Goal: Information Seeking & Learning: Learn about a topic

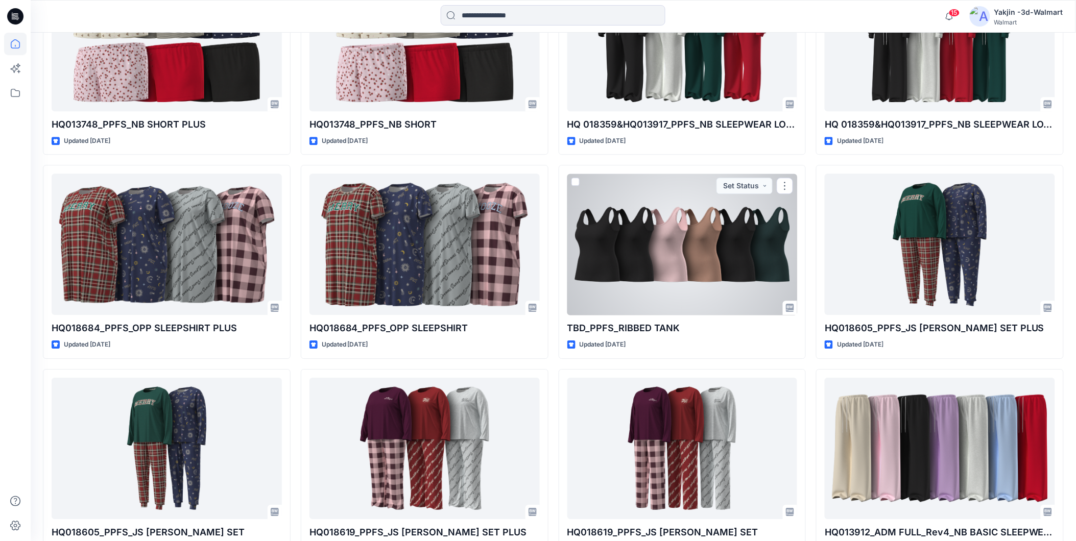
scroll to position [3717, 0]
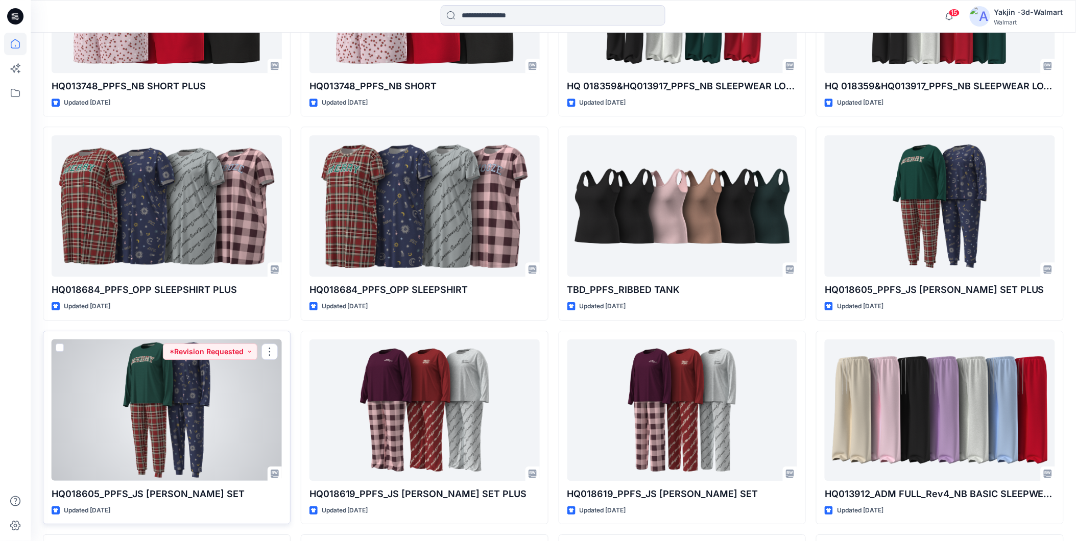
click at [179, 421] on div at bounding box center [167, 410] width 230 height 141
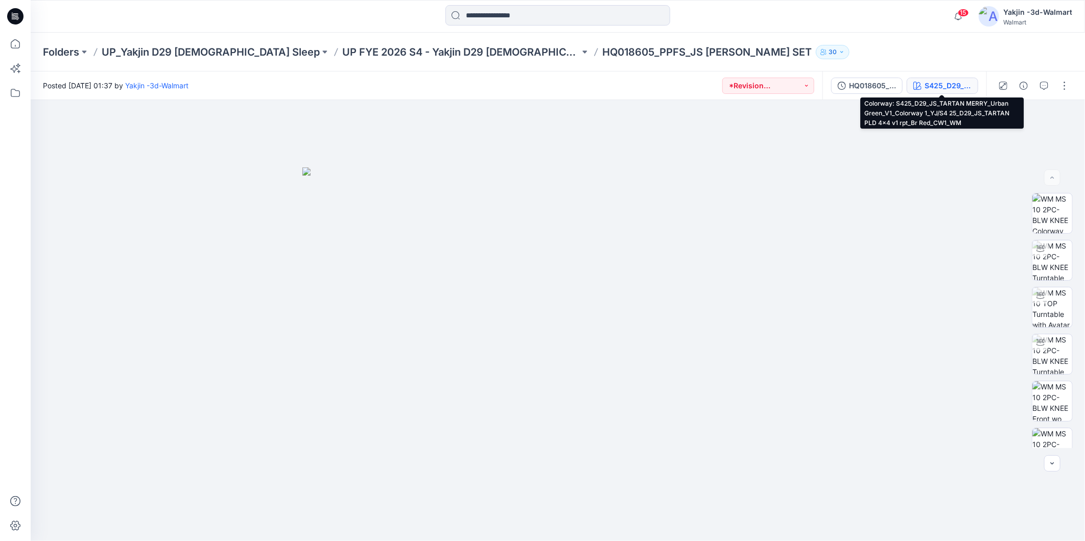
click at [966, 85] on div "S425_D29_JS_TARTAN MERRY_Urban Green_V1_Colorway 1_YJ/S4 25_D29_JS_TARTAN PLD 4…" at bounding box center [948, 85] width 47 height 11
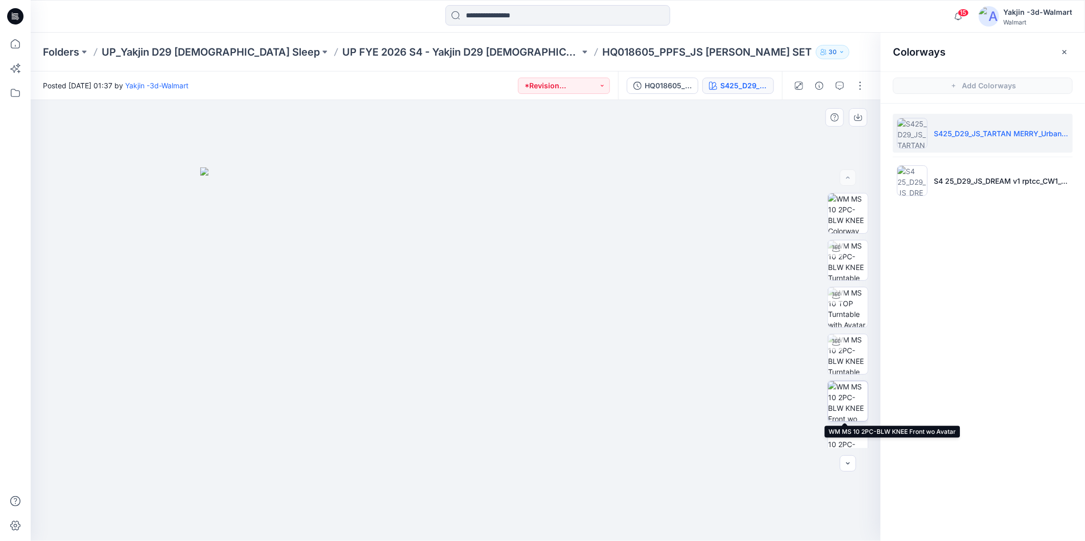
click at [845, 409] on img at bounding box center [848, 402] width 40 height 40
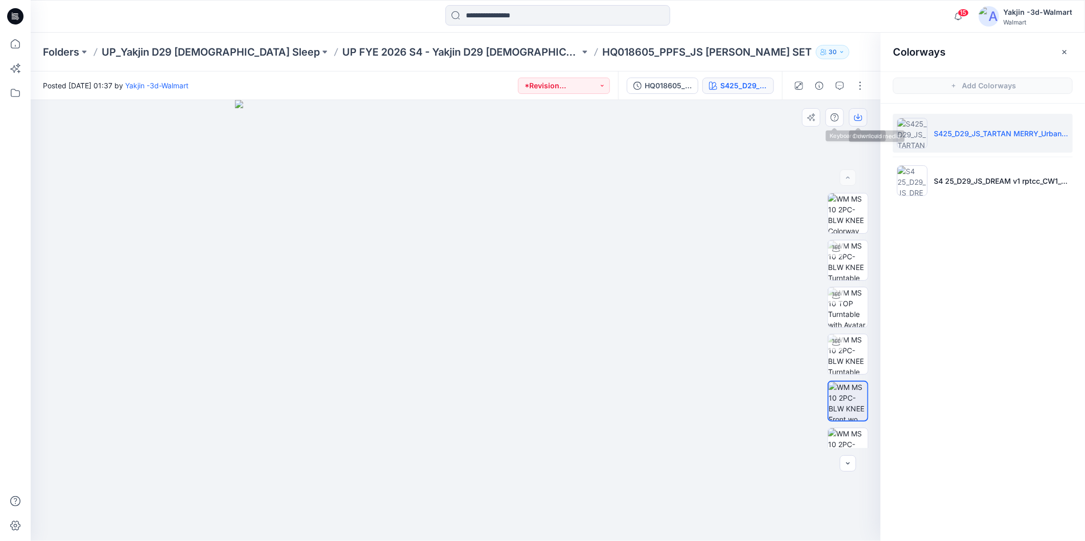
click at [859, 110] on button "button" at bounding box center [858, 117] width 18 height 18
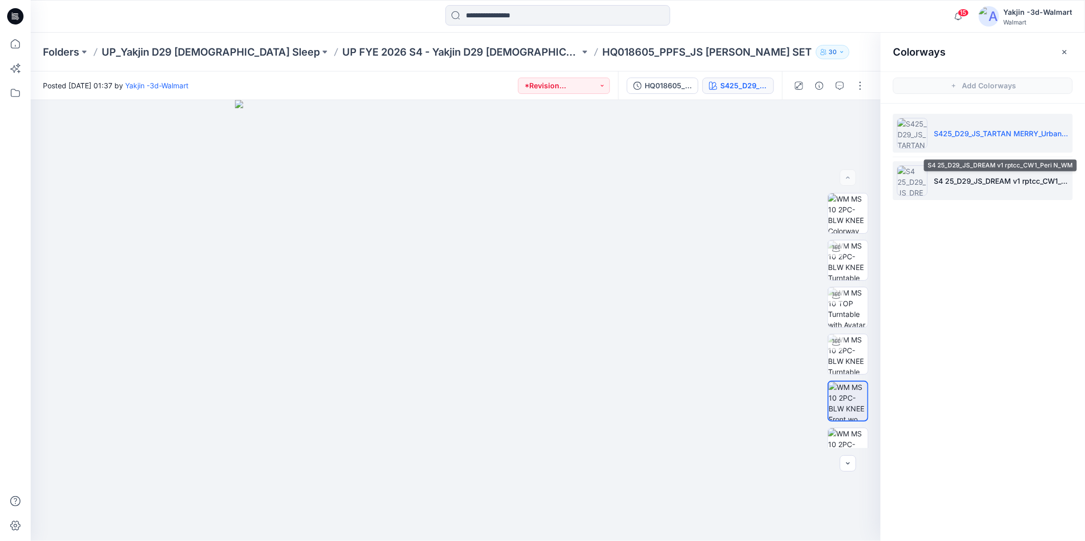
click at [1037, 184] on p "S4 25_D29_JS_DREAM v1 rptcc_CW1_Peri N_WM" at bounding box center [1001, 181] width 135 height 11
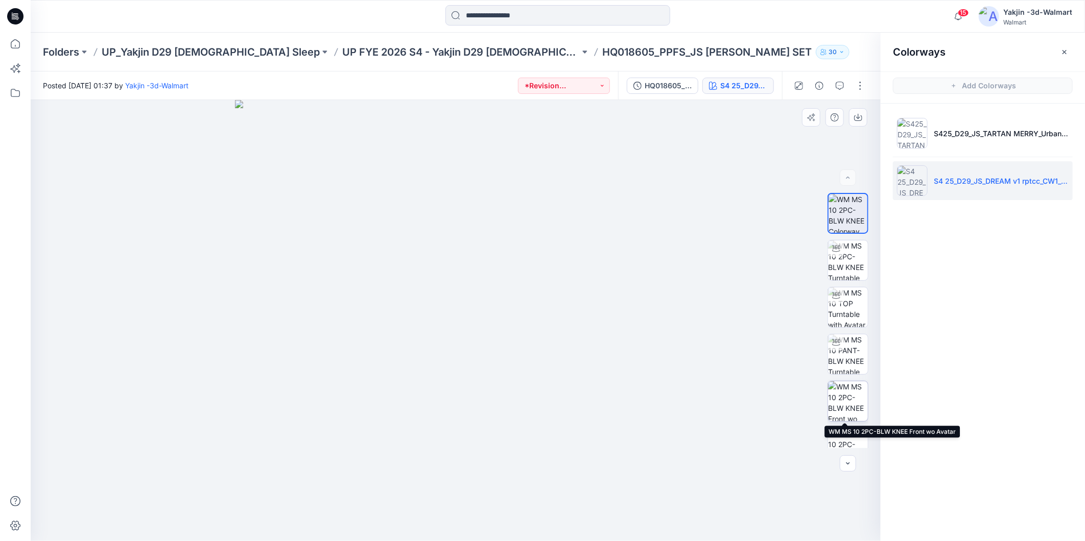
click at [841, 400] on img at bounding box center [848, 402] width 40 height 40
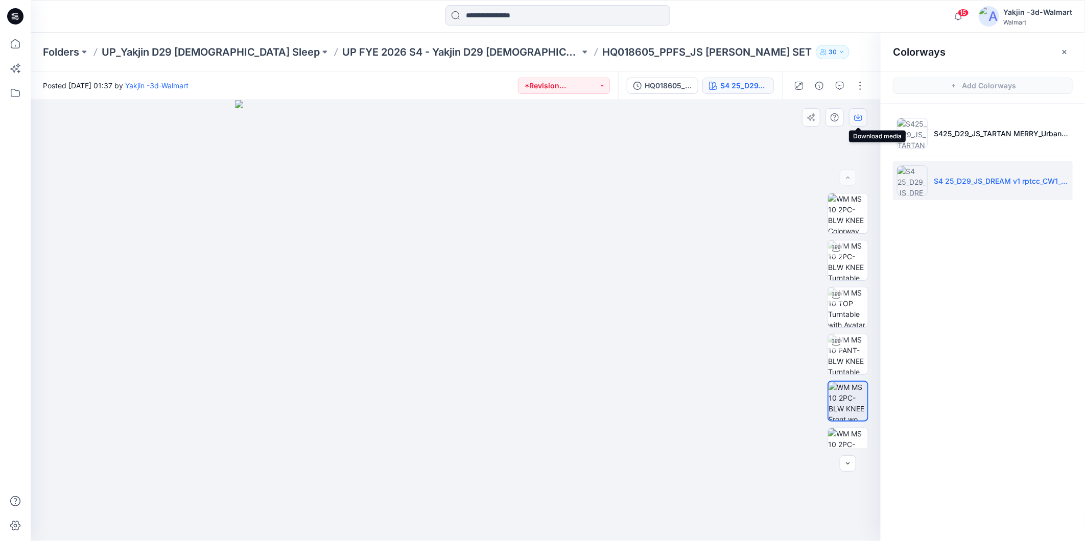
click at [856, 122] on button "button" at bounding box center [858, 117] width 18 height 18
click at [436, 52] on p "UP FYE 2026 S4 - Yakjin D29 [DEMOGRAPHIC_DATA] Sleepwear" at bounding box center [461, 52] width 238 height 14
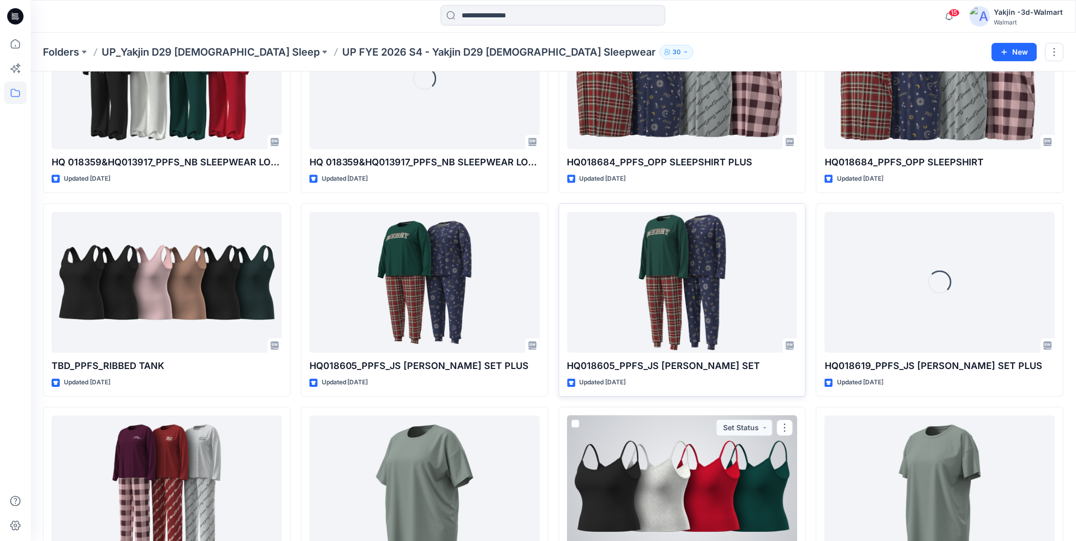
scroll to position [981, 0]
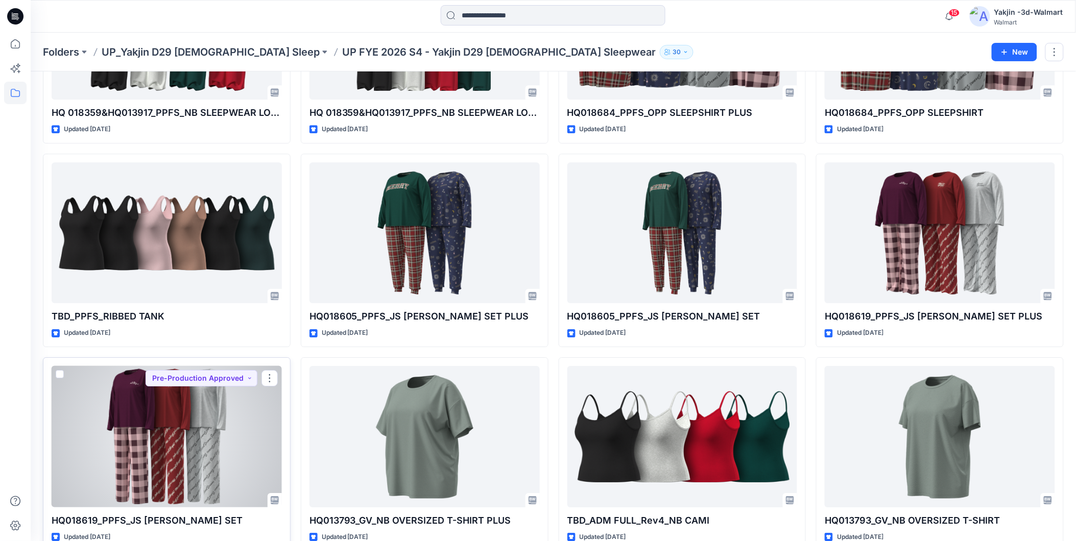
click at [171, 420] on div at bounding box center [167, 436] width 230 height 141
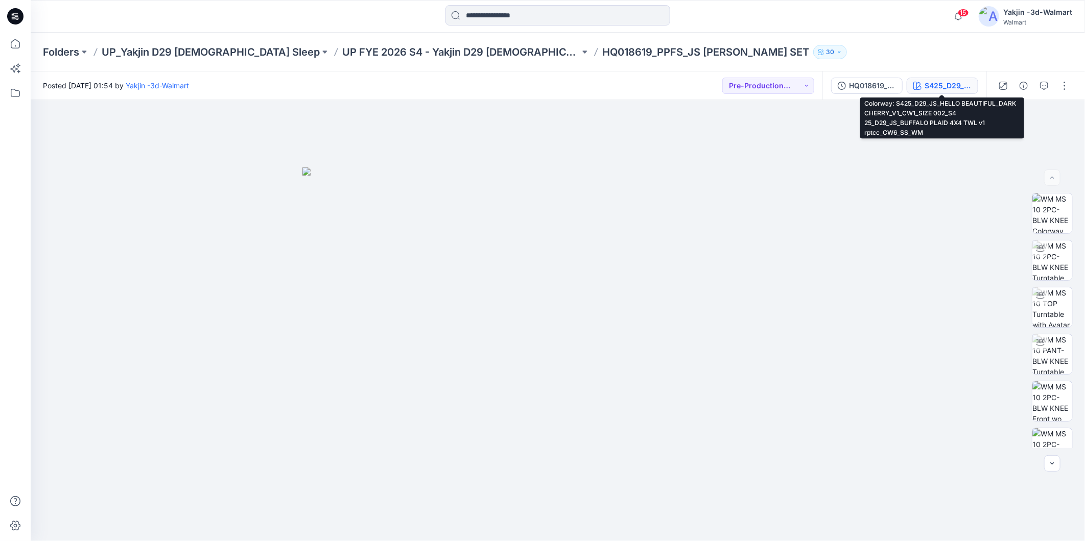
click at [954, 83] on div "S425_D29_JS_HELLO BEAUTIFUL_DARK CHERRY_V1_CW1_SIZE 002_S4 25_D29_JS_BUFFALO PL…" at bounding box center [948, 85] width 47 height 11
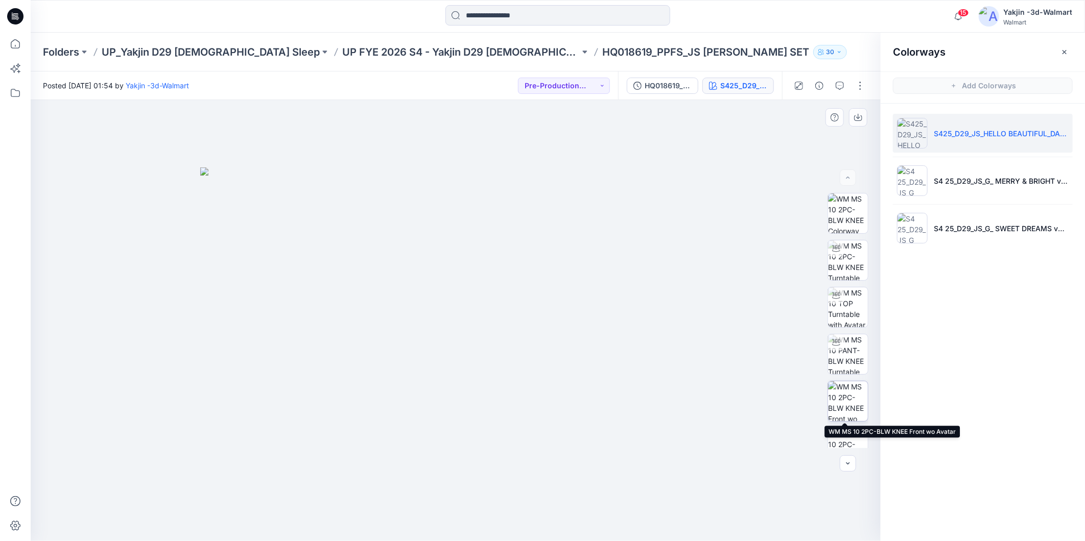
click at [846, 404] on img at bounding box center [848, 402] width 40 height 40
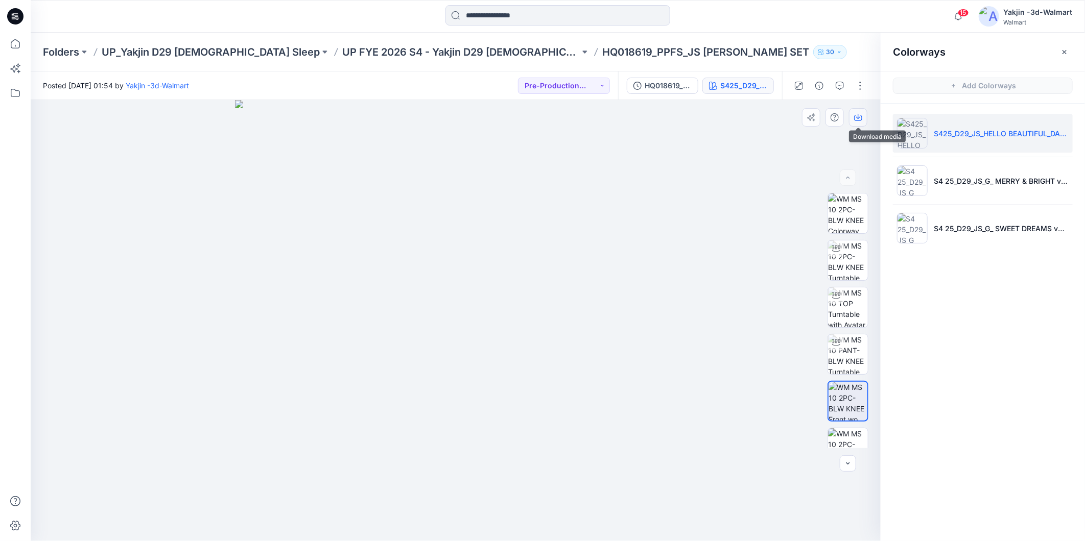
click at [852, 115] on button "button" at bounding box center [858, 117] width 18 height 18
click at [1053, 182] on p "S4 25_D29_JS_G_ MERRY & BRIGHT v2 rptcc_CW1_Br Red_WM_S4 25_D29_JS_MERRY & BRIG…" at bounding box center [1001, 181] width 135 height 11
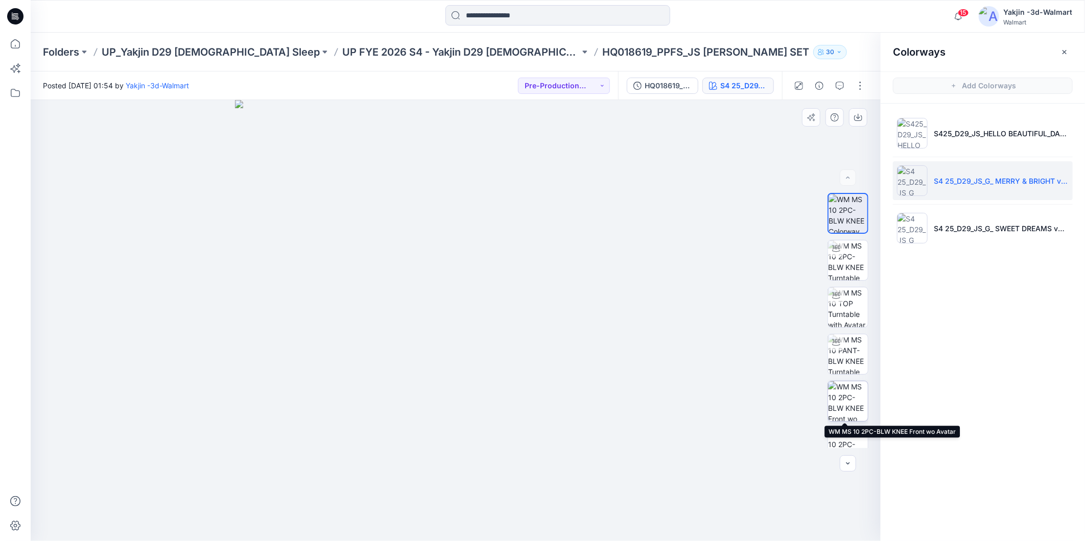
click at [852, 391] on img at bounding box center [848, 402] width 40 height 40
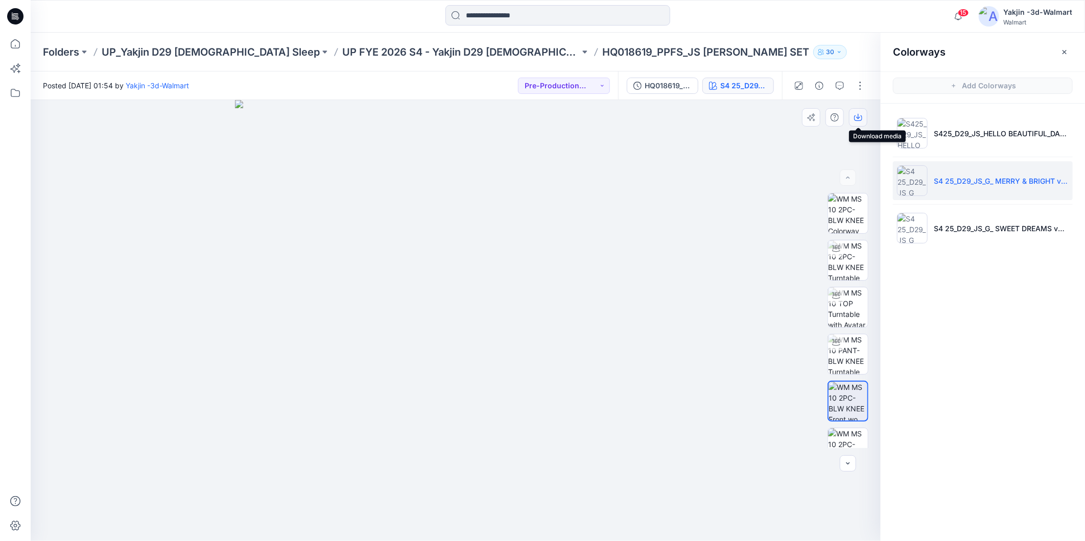
click at [859, 114] on icon "button" at bounding box center [858, 117] width 8 height 8
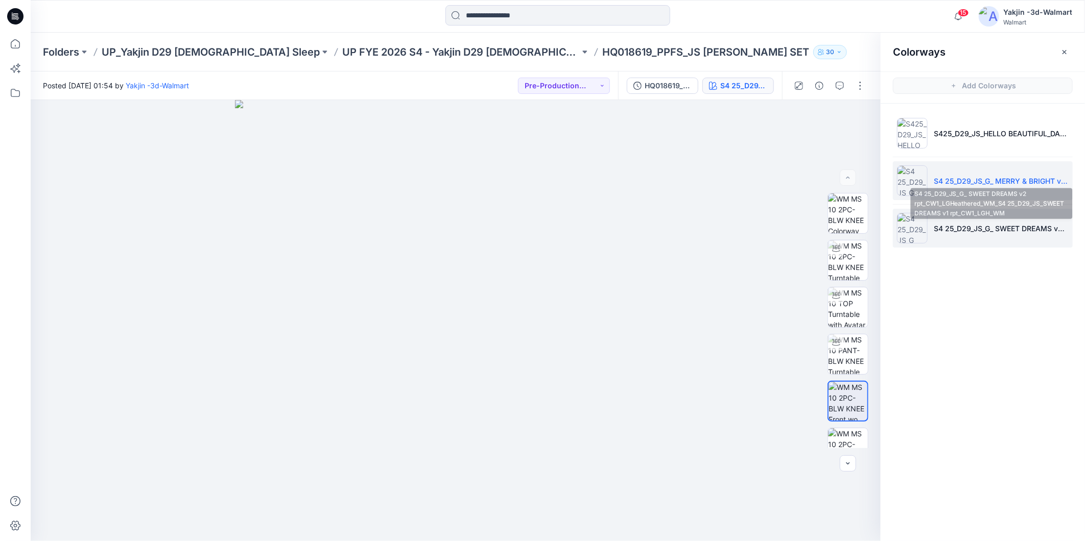
click at [1036, 232] on p "S4 25_D29_JS_G_ SWEET DREAMS v2 rpt_CW1_LGHeathered_WM_S4 25_D29_JS_SWEET DREAM…" at bounding box center [1001, 228] width 135 height 11
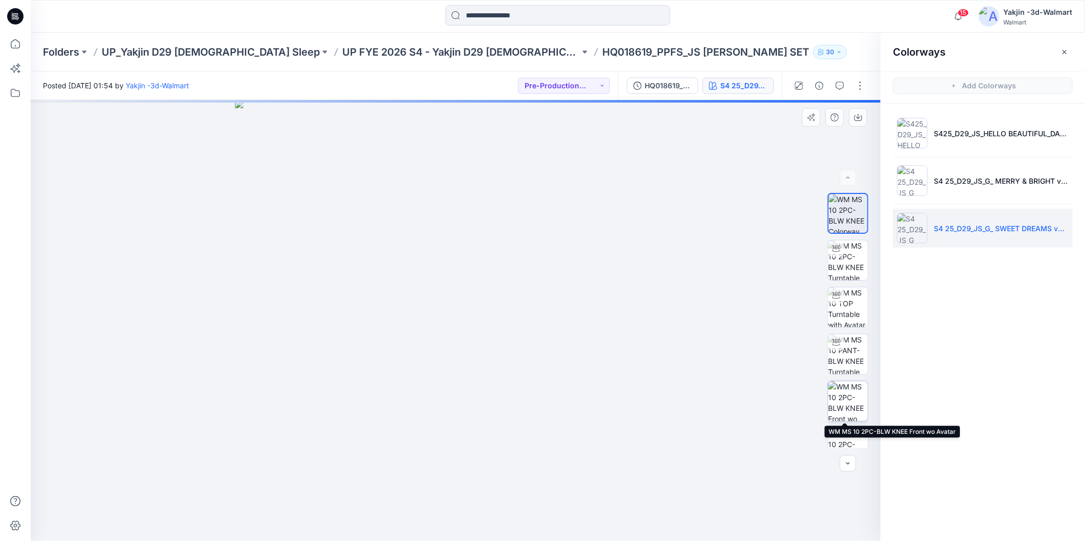
click at [846, 390] on img at bounding box center [848, 402] width 40 height 40
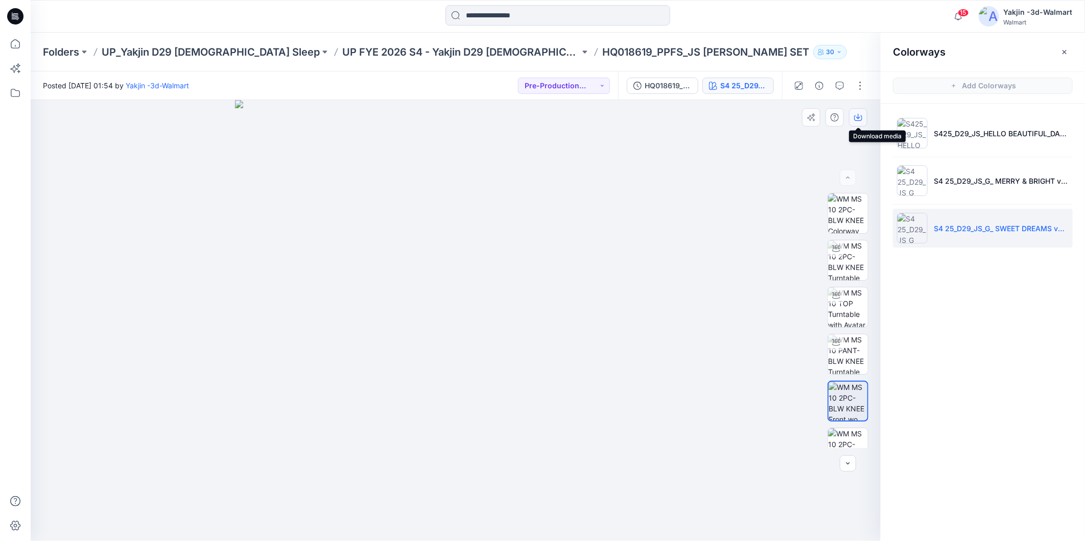
click at [860, 121] on icon "button" at bounding box center [858, 117] width 8 height 8
click at [465, 50] on p "UP FYE 2026 S4 - Yakjin D29 [DEMOGRAPHIC_DATA] Sleepwear" at bounding box center [461, 52] width 238 height 14
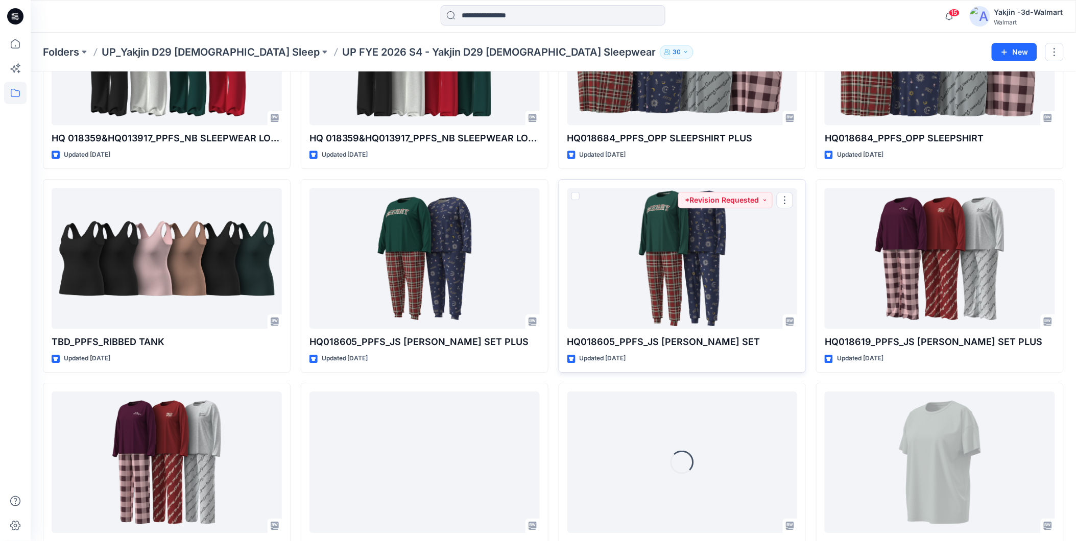
scroll to position [1007, 0]
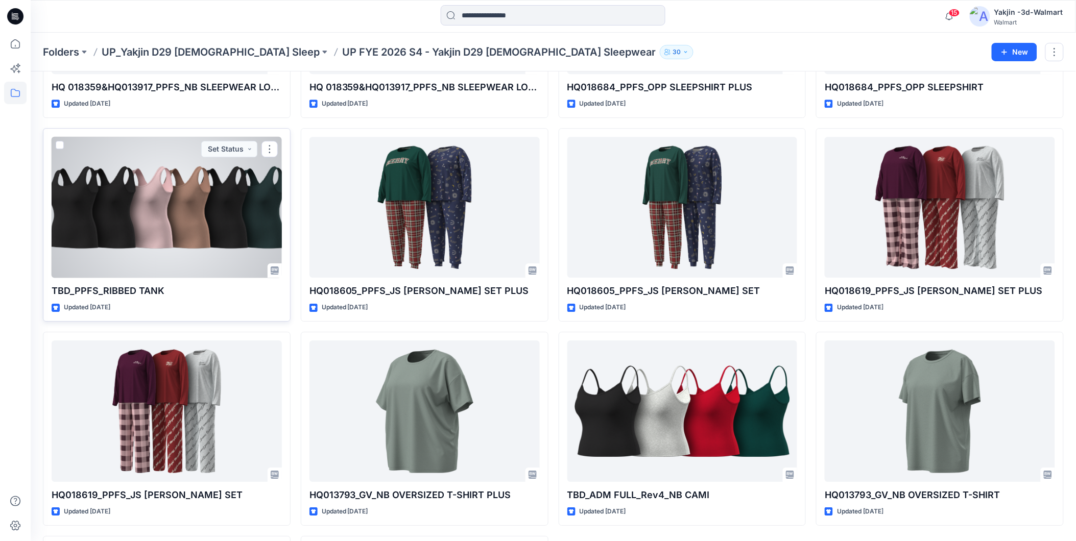
click at [153, 239] on div at bounding box center [167, 207] width 230 height 141
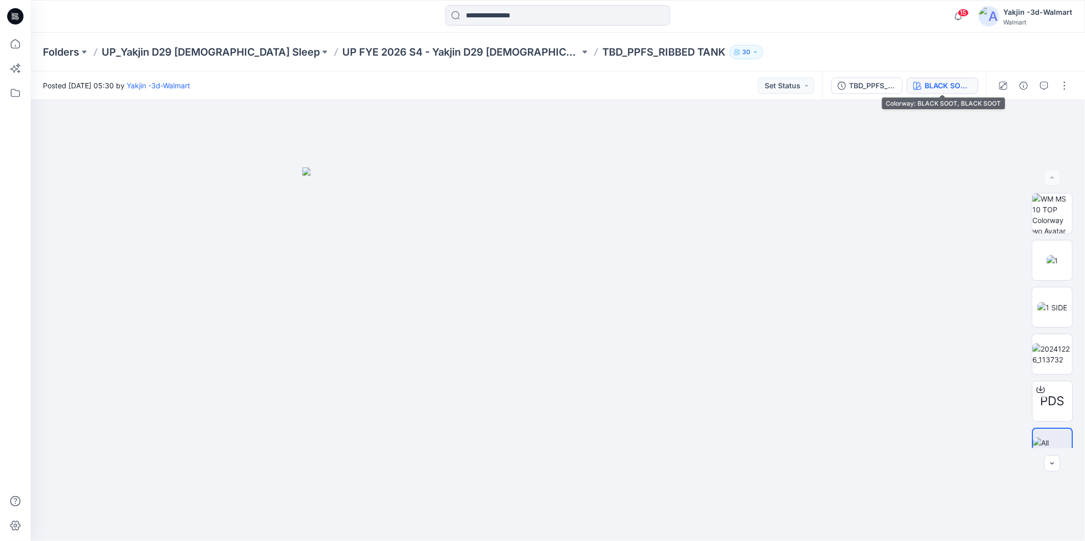
click at [947, 85] on div "BLACK SOOT, BLACK SOOT" at bounding box center [948, 85] width 47 height 11
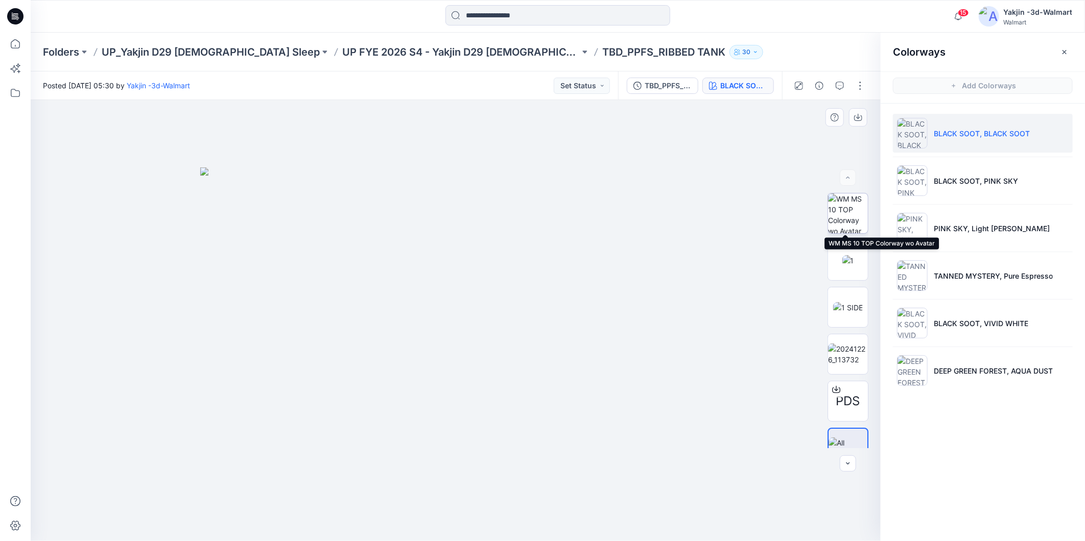
click at [854, 217] on img at bounding box center [848, 214] width 40 height 40
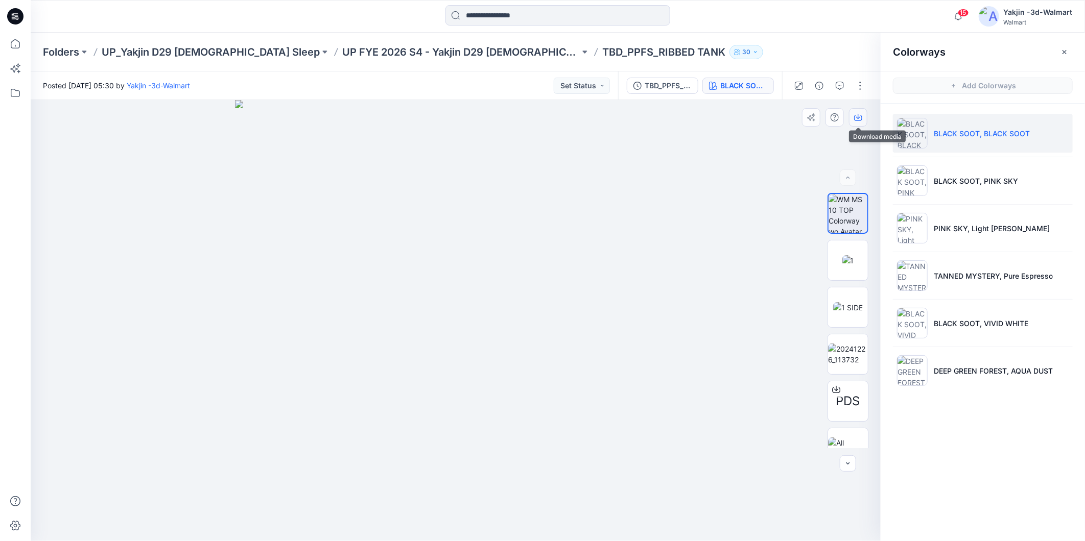
click at [863, 120] on button "button" at bounding box center [858, 117] width 18 height 18
click at [952, 232] on p "PINK SKY, Light [PERSON_NAME]" at bounding box center [992, 228] width 116 height 11
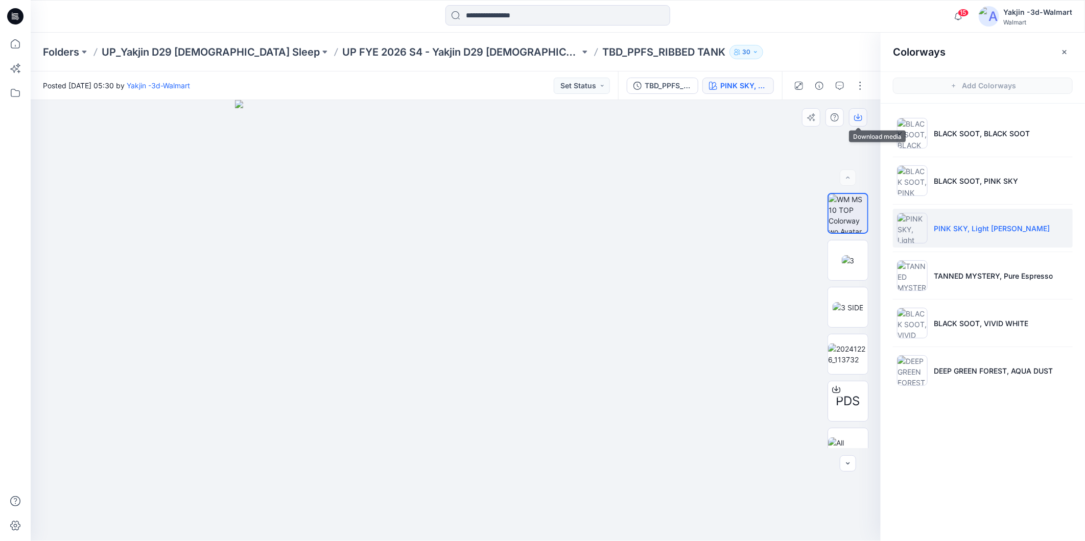
click at [852, 119] on button "button" at bounding box center [858, 117] width 18 height 18
click at [996, 468] on div "Colorways Add Colorways BLACK SOOT, BLACK SOOT BLACK SOOT, PINK SKY PINK SKY, L…" at bounding box center [983, 287] width 204 height 509
click at [988, 274] on p "TANNED MYSTERY, Pure Espresso" at bounding box center [993, 276] width 119 height 11
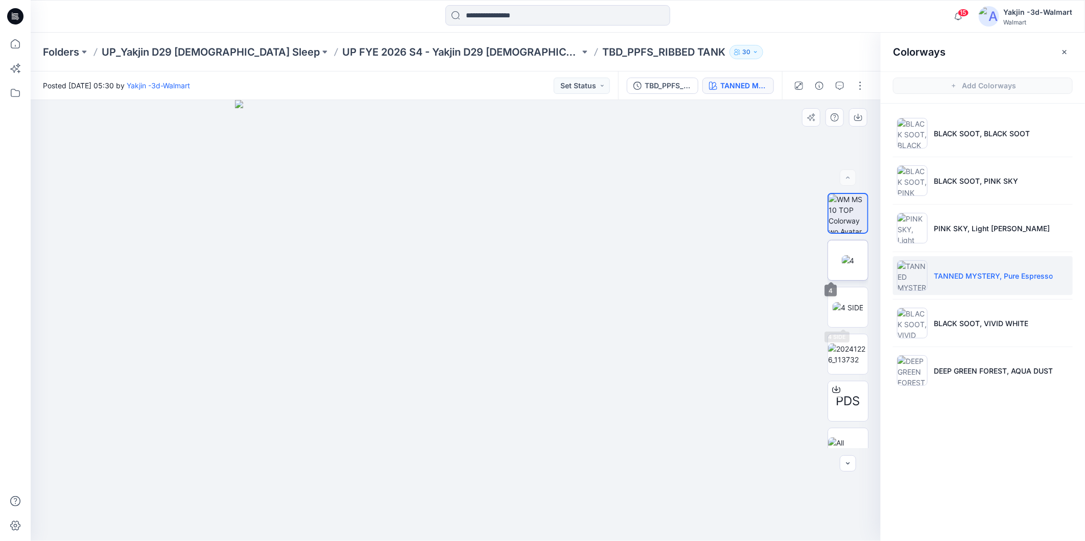
click at [848, 255] on img at bounding box center [848, 260] width 13 height 11
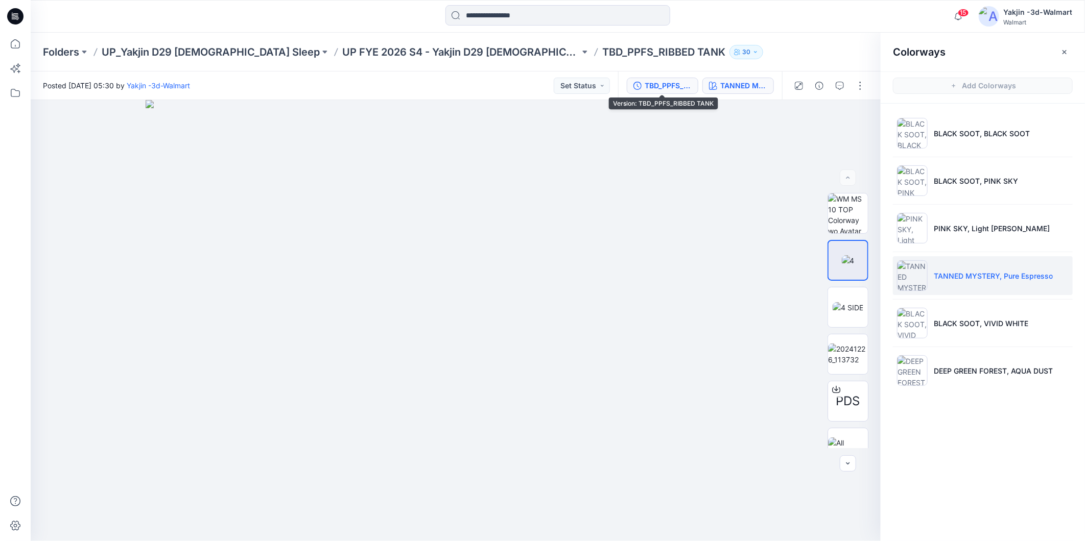
click at [677, 82] on div "TBD_PPFS_RIBBED TANK" at bounding box center [668, 85] width 47 height 11
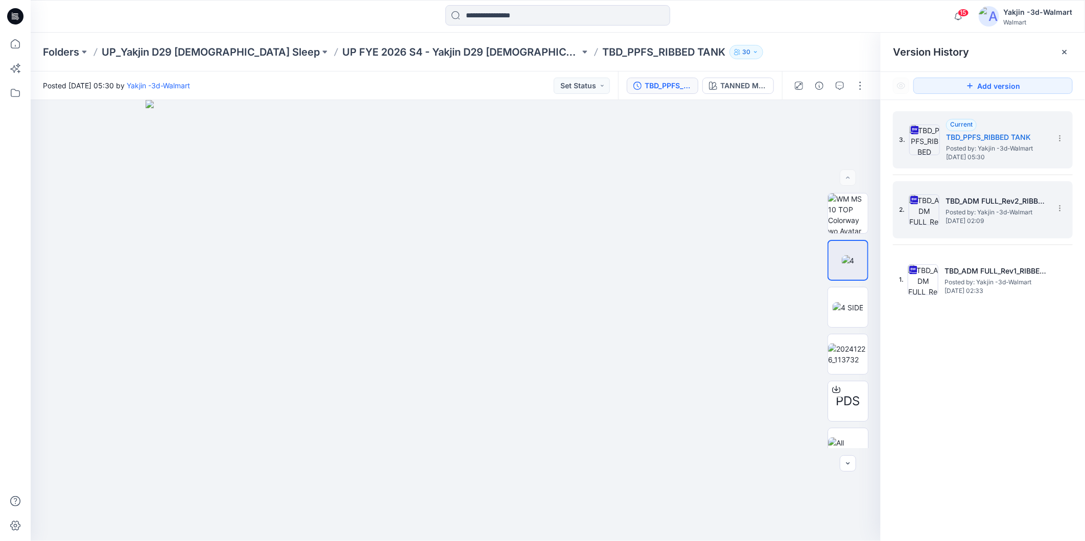
click at [959, 225] on div "2. TBD_ADM FULL_Rev2_RIBBED TANK Posted by: Yakjin -3d-Walmart [DATE] 02:09" at bounding box center [975, 209] width 153 height 49
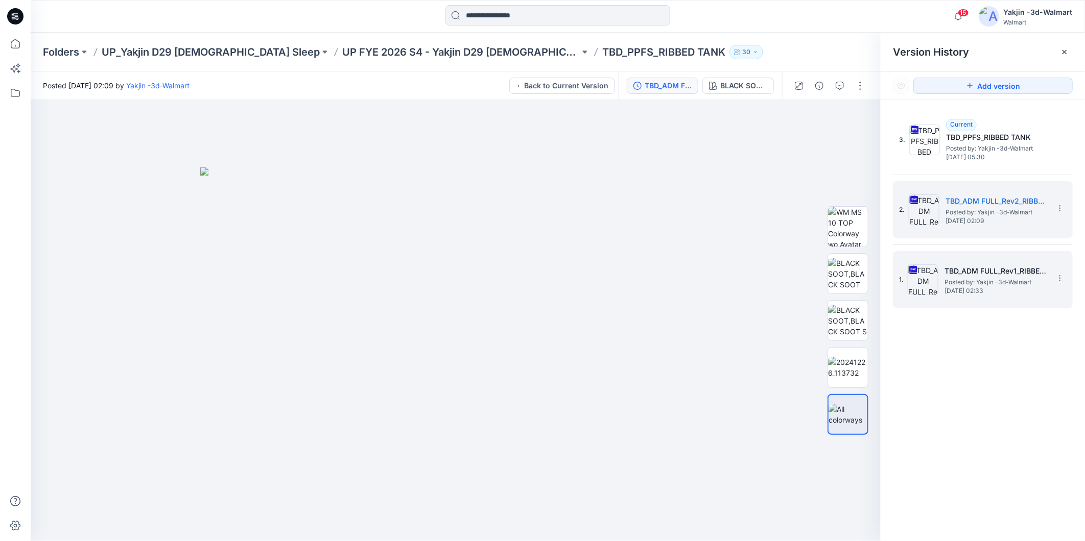
click at [957, 291] on span "[DATE] 02:33" at bounding box center [996, 291] width 102 height 7
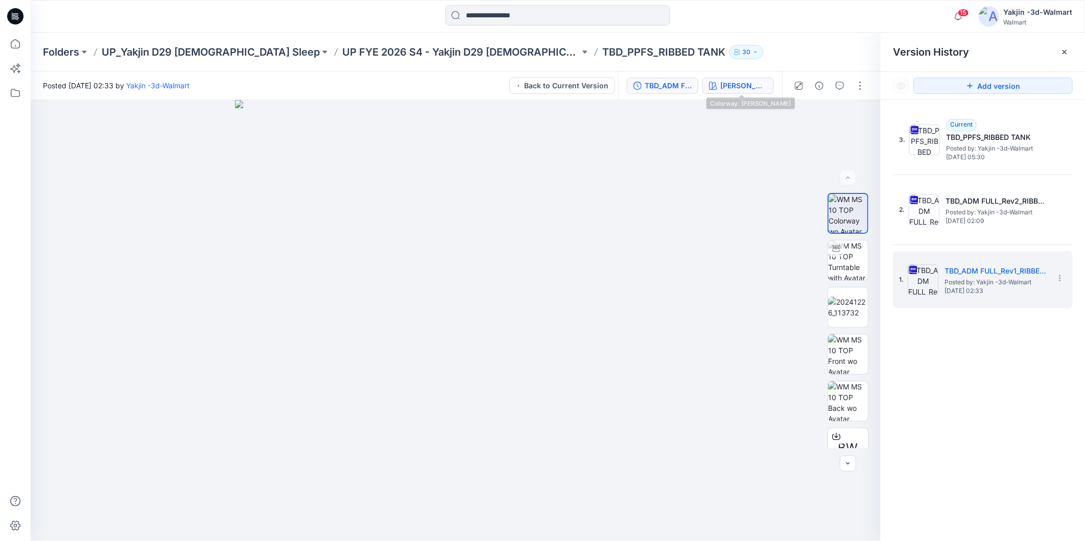
click at [752, 88] on div "[PERSON_NAME]" at bounding box center [743, 85] width 47 height 11
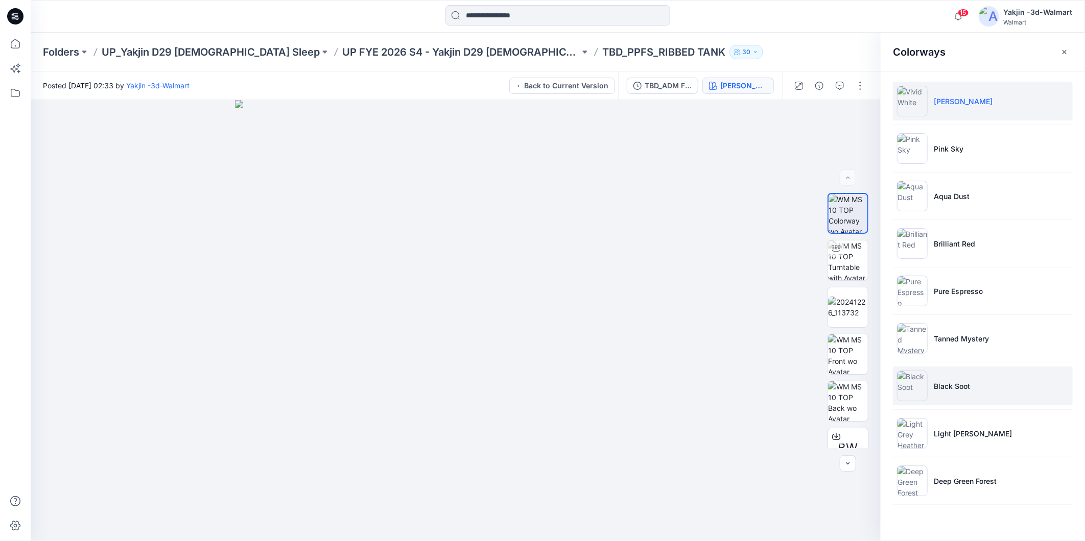
click at [907, 389] on img at bounding box center [912, 386] width 31 height 31
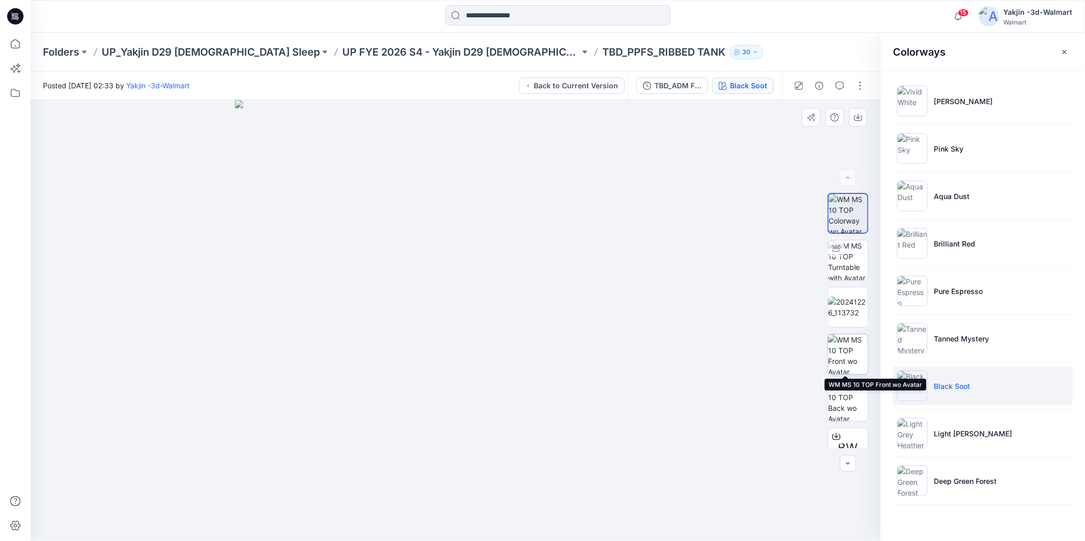
click at [850, 363] on img at bounding box center [848, 355] width 40 height 40
click at [852, 122] on button "button" at bounding box center [858, 117] width 18 height 18
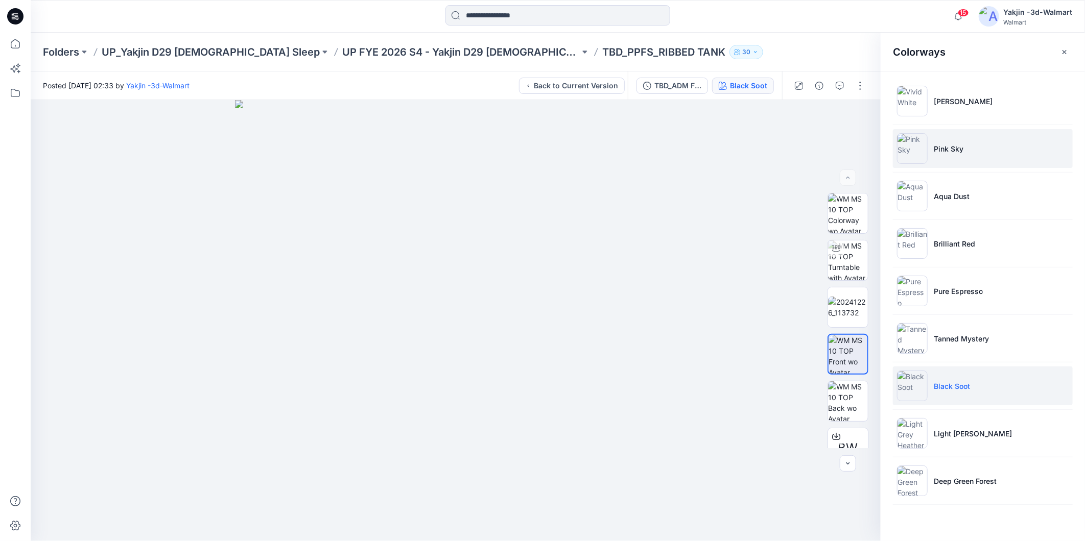
click at [946, 155] on li "Pink Sky" at bounding box center [983, 148] width 180 height 39
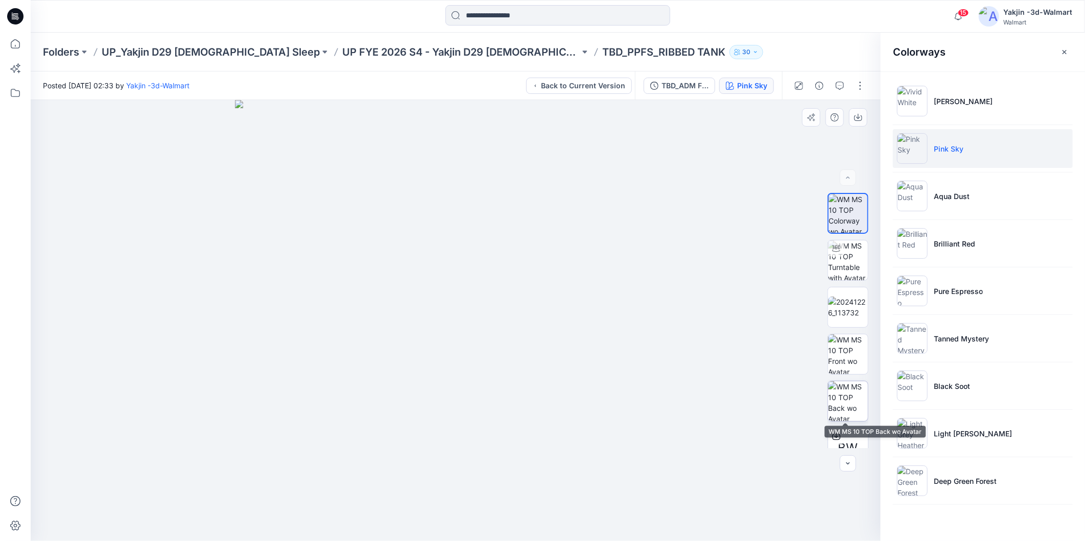
click at [834, 401] on img at bounding box center [848, 402] width 40 height 40
click at [860, 119] on icon "button" at bounding box center [858, 117] width 8 height 8
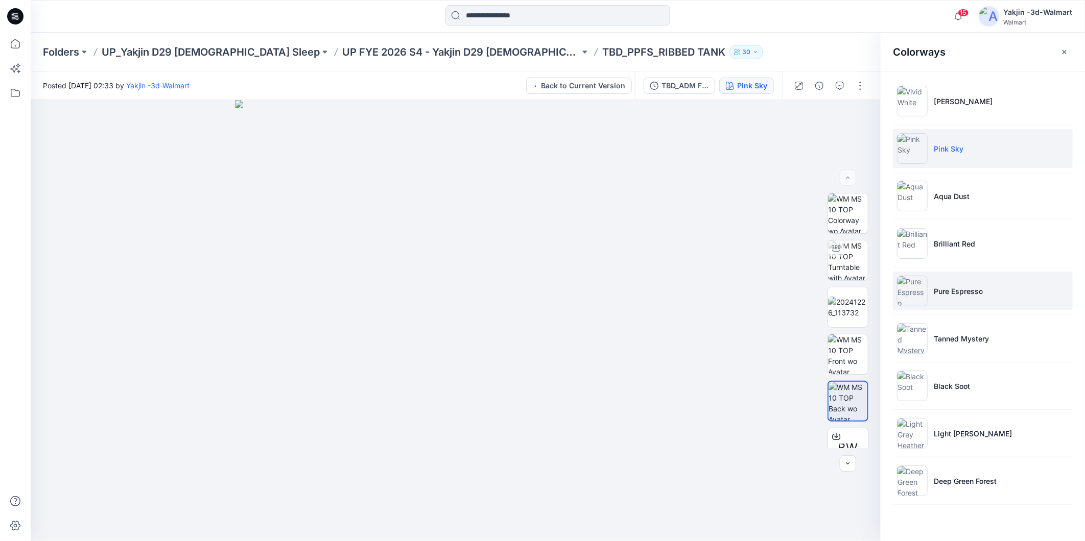
click at [963, 300] on li "Pure Espresso" at bounding box center [983, 291] width 180 height 39
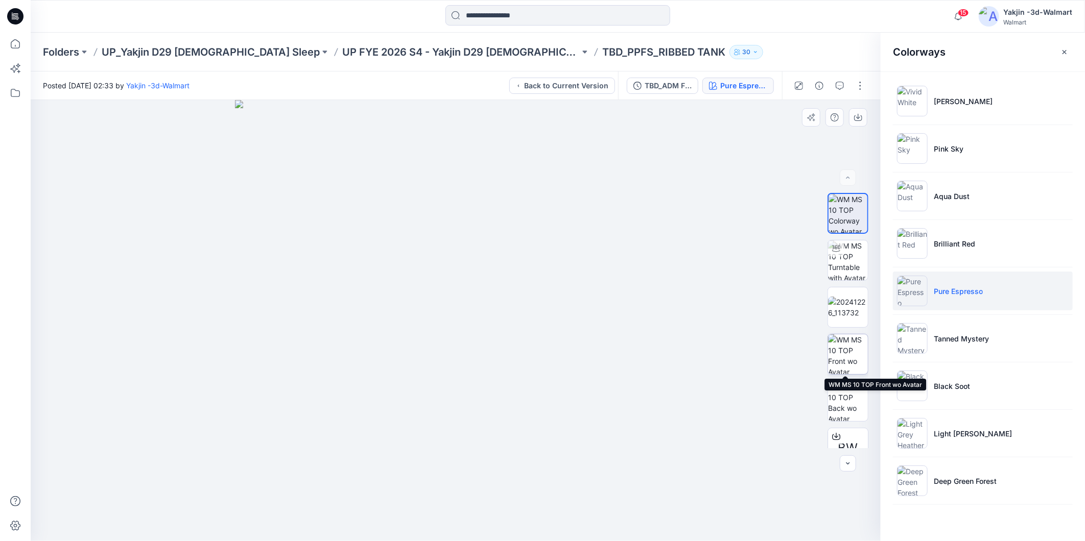
click at [851, 353] on img at bounding box center [848, 355] width 40 height 40
click at [860, 113] on icon "button" at bounding box center [858, 117] width 8 height 8
click at [971, 520] on div "Colorways Vivid White Pink Sky Aqua Dust Brilliant Red Pure Espresso Tanned Mys…" at bounding box center [983, 287] width 204 height 509
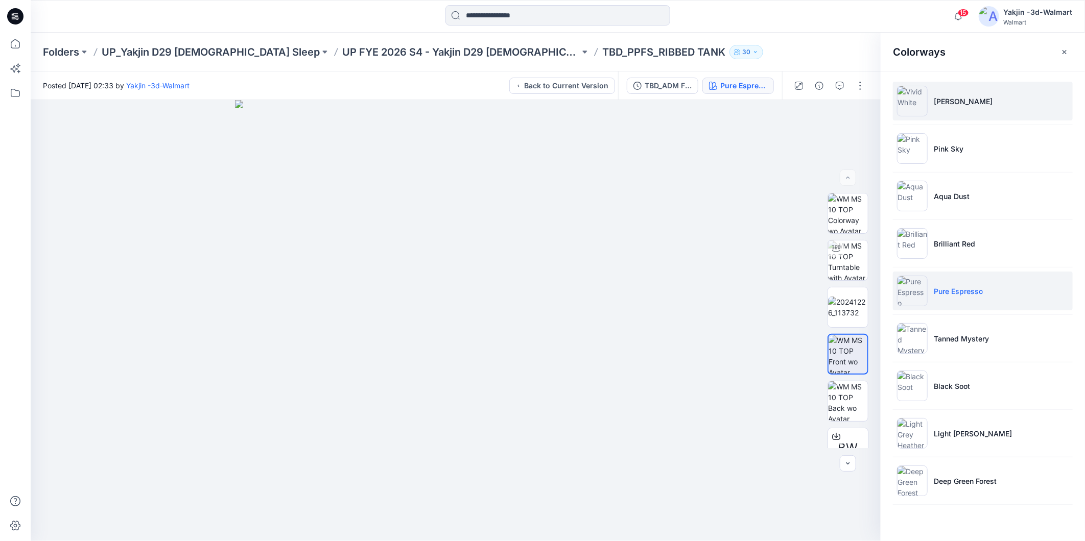
click at [976, 100] on li "[PERSON_NAME]" at bounding box center [983, 101] width 180 height 39
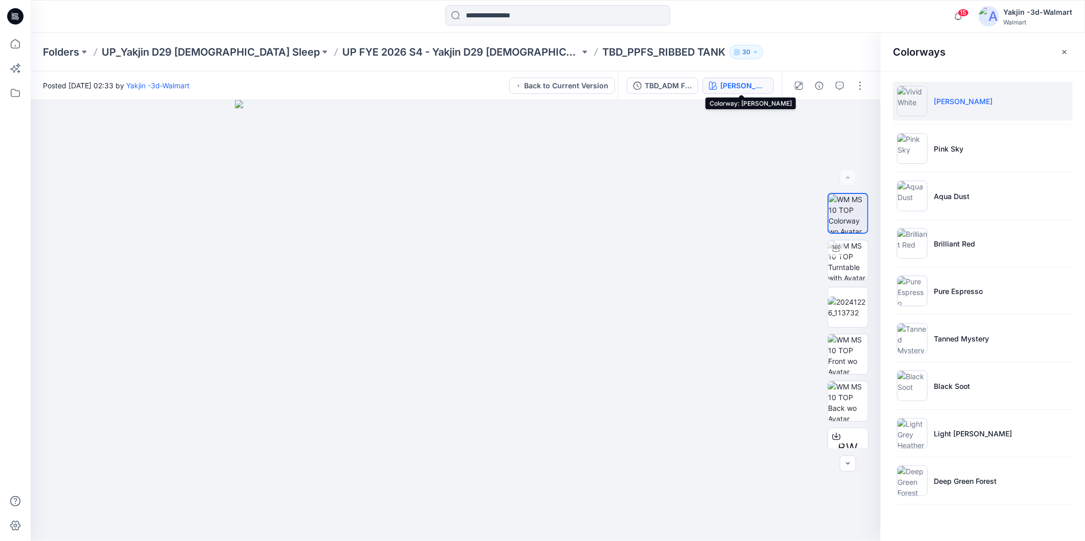
click at [722, 90] on button "[PERSON_NAME]" at bounding box center [738, 86] width 72 height 16
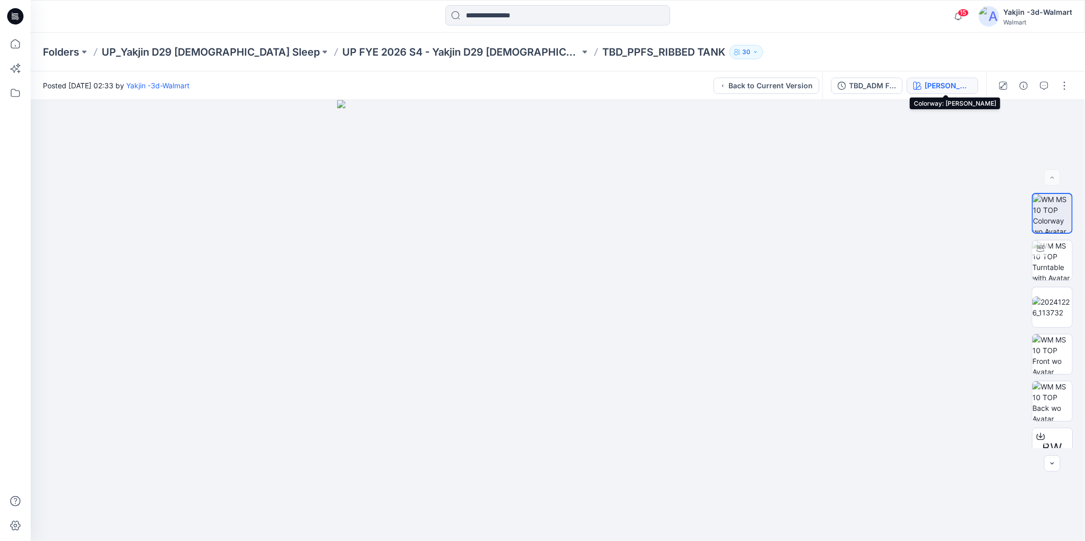
click at [943, 83] on div "[PERSON_NAME]" at bounding box center [948, 85] width 47 height 11
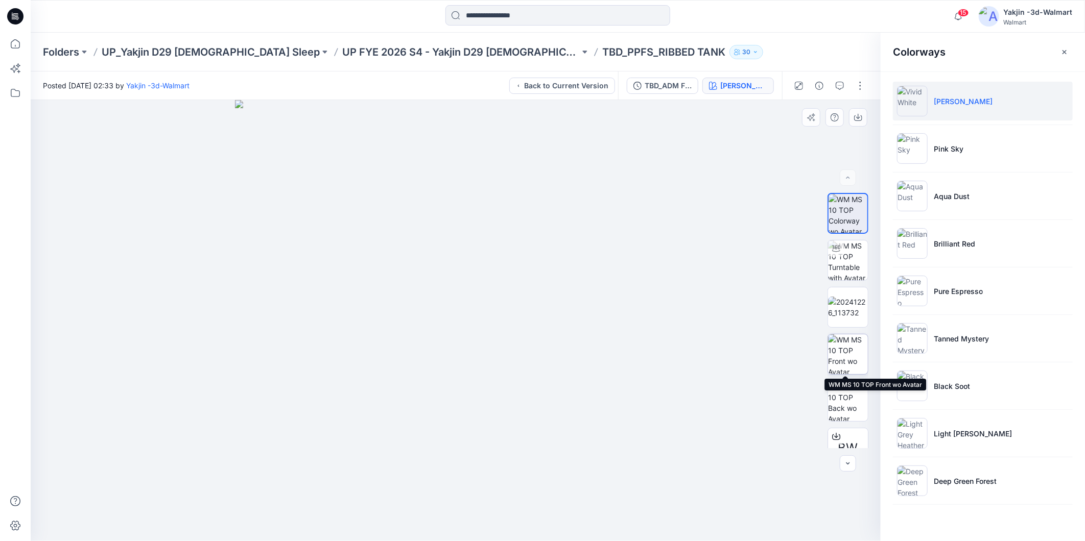
click at [838, 366] on img at bounding box center [848, 355] width 40 height 40
click at [838, 119] on icon "button" at bounding box center [835, 117] width 8 height 8
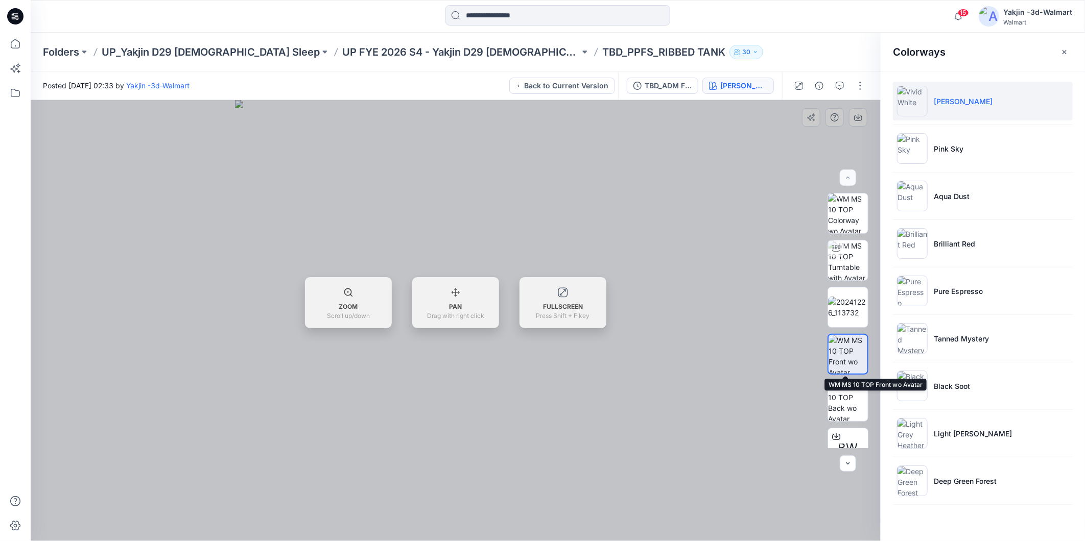
click at [849, 361] on img at bounding box center [848, 354] width 39 height 39
click at [678, 362] on div at bounding box center [456, 320] width 850 height 441
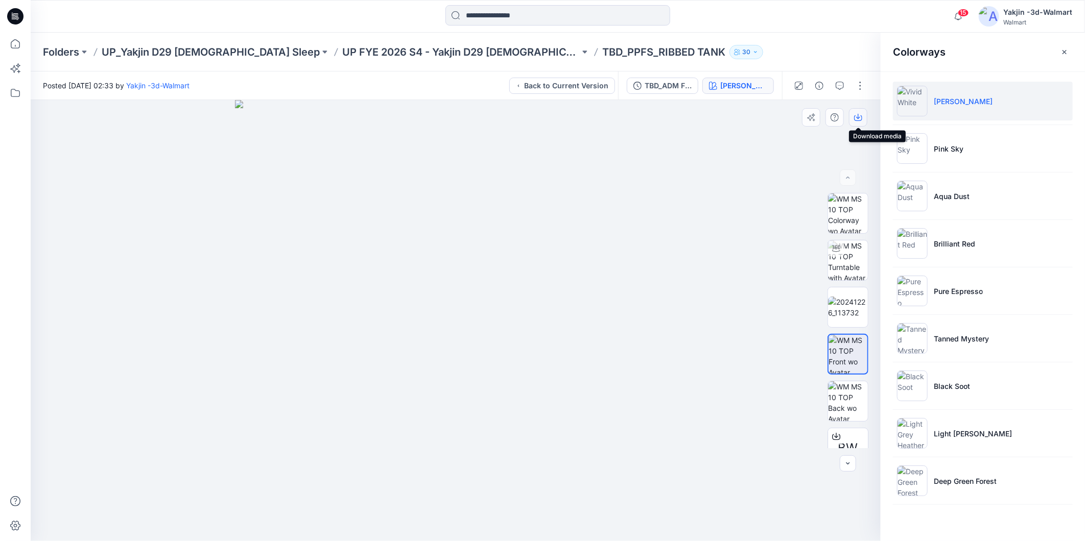
click at [859, 115] on icon "button" at bounding box center [858, 116] width 4 height 5
click at [1000, 514] on div "Colorways Vivid White Pink Sky Aqua Dust Brilliant Red Pure Espresso Tanned Mys…" at bounding box center [983, 287] width 204 height 509
click at [983, 192] on li "Aqua Dust" at bounding box center [983, 196] width 180 height 39
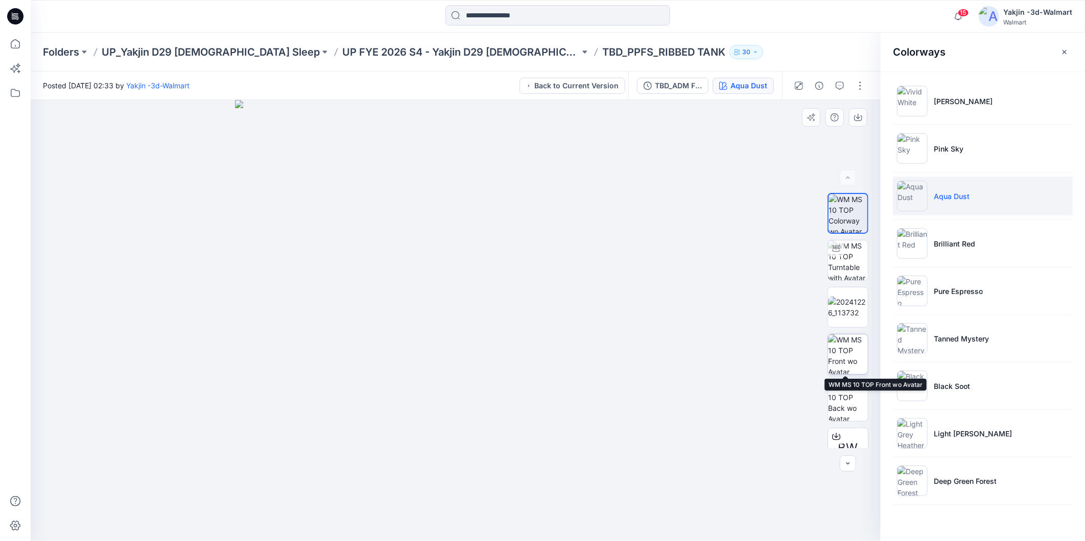
click at [851, 351] on img at bounding box center [848, 355] width 40 height 40
click at [854, 116] on icon "button" at bounding box center [858, 117] width 8 height 8
